Goal: Information Seeking & Learning: Learn about a topic

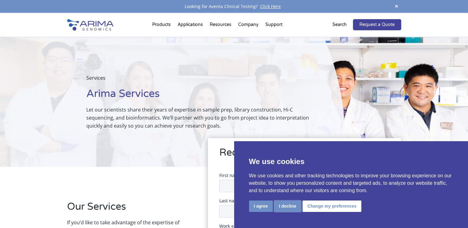
click at [285, 201] on button "I decline" at bounding box center [287, 206] width 27 height 11
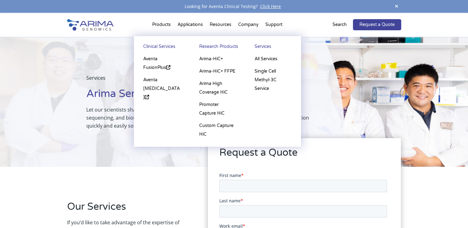
click at [165, 23] on li "Products Clinical Services Aventa FusionPlus Aventa [MEDICAL_DATA] Research Pro…" at bounding box center [161, 25] width 25 height 21
click at [211, 58] on link "Arima-HiC+" at bounding box center [217, 59] width 43 height 12
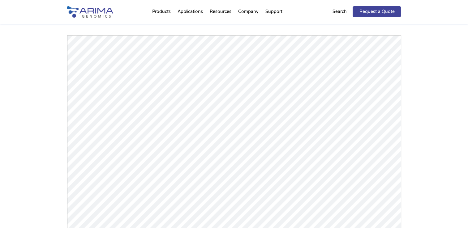
scroll to position [862, 0]
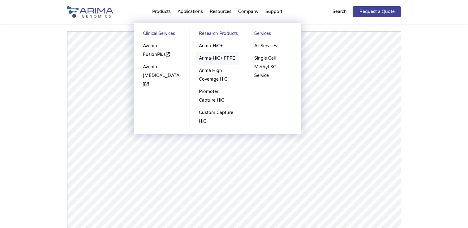
click at [217, 56] on link "Arima-HiC+ FFPE" at bounding box center [217, 58] width 43 height 12
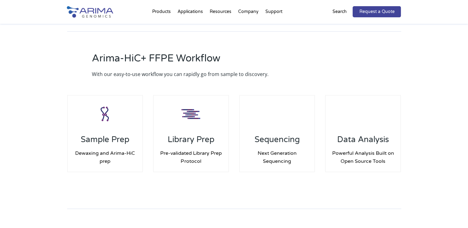
scroll to position [814, 0]
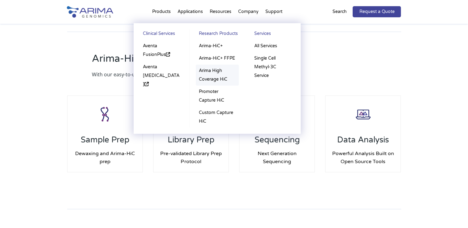
click at [210, 74] on link "Arima High Coverage HiC" at bounding box center [217, 75] width 43 height 21
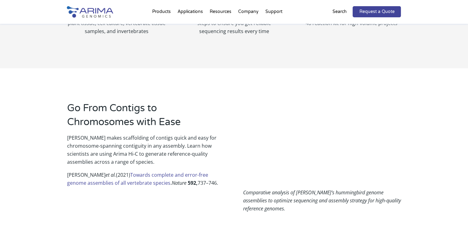
scroll to position [358, 0]
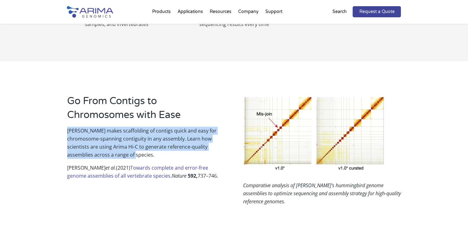
drag, startPoint x: 67, startPoint y: 129, endPoint x: 96, endPoint y: 155, distance: 38.7
click at [96, 155] on p "Arima makes scaffolding of contigs quick and easy for chromosome-spanning conti…" at bounding box center [146, 145] width 158 height 37
copy p "Arima makes scaffolding of contigs quick and easy for chromosome-spanning conti…"
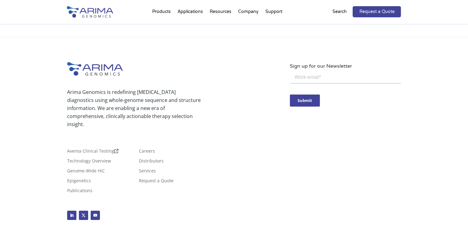
scroll to position [1984, 0]
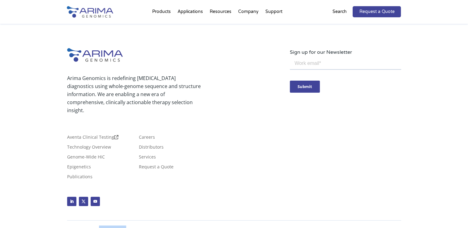
drag, startPoint x: 99, startPoint y: 219, endPoint x: 126, endPoint y: 222, distance: 27.3
click at [126, 226] on p "© Copyright 2025 Arima Genomics. All Rights Reserved. For Research Use Only. No…" at bounding box center [192, 230] width 250 height 8
copy p "Arima Genomics"
